Goal: Task Accomplishment & Management: Use online tool/utility

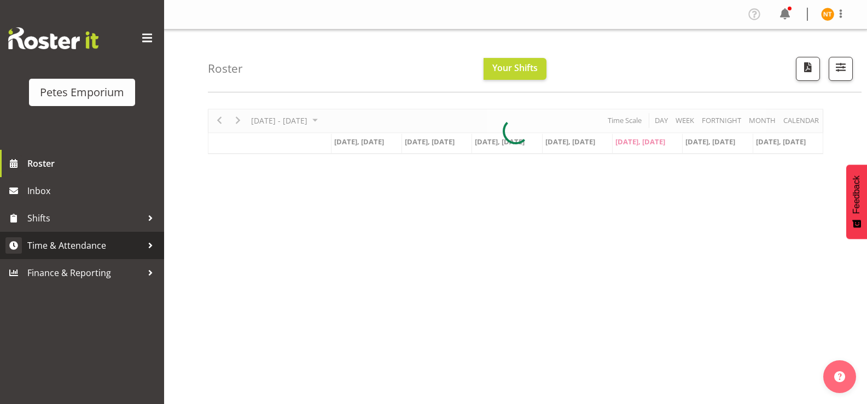
click at [60, 241] on span "Time & Attendance" at bounding box center [84, 245] width 115 height 16
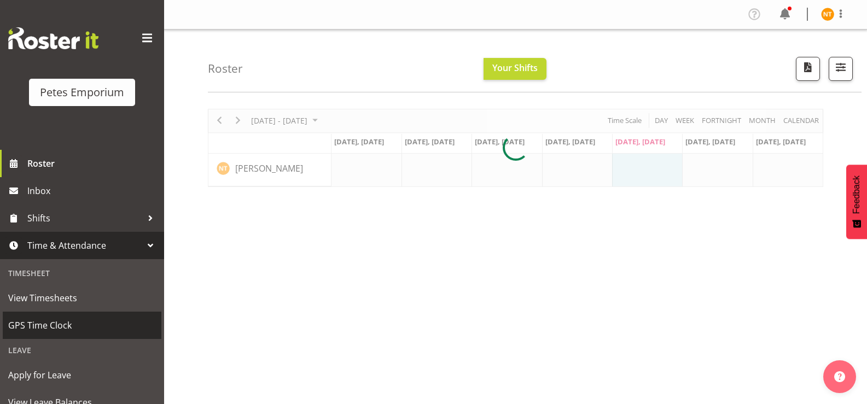
click at [54, 323] on span "GPS Time Clock" at bounding box center [82, 325] width 148 height 16
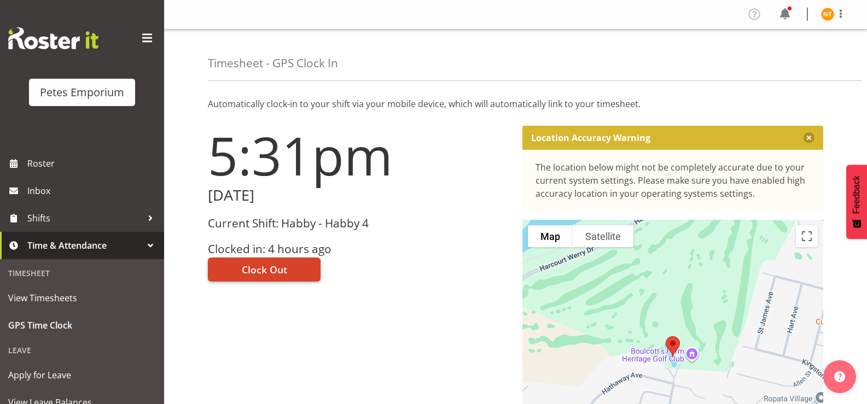
click at [266, 270] on span "Clock Out" at bounding box center [264, 269] width 45 height 14
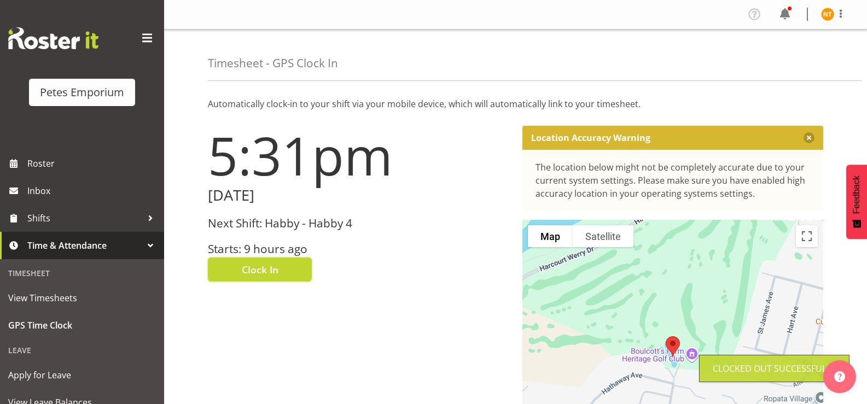
click at [827, 13] on img at bounding box center [827, 14] width 13 height 13
click at [768, 61] on link "Log Out" at bounding box center [794, 58] width 105 height 20
